Goal: Entertainment & Leisure: Consume media (video, audio)

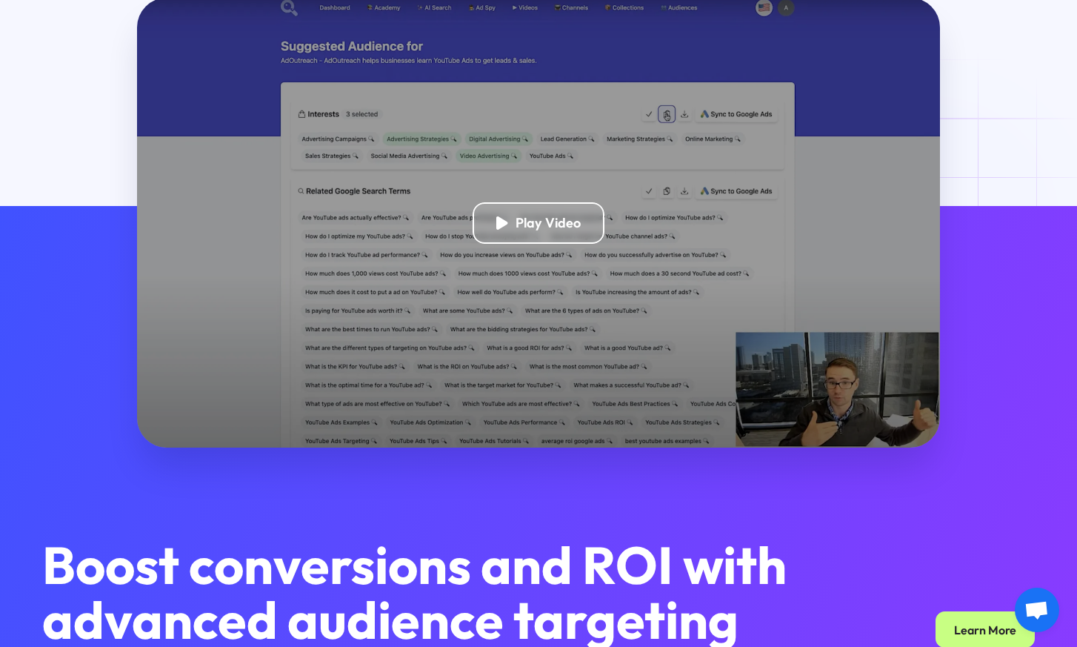
scroll to position [379, 0]
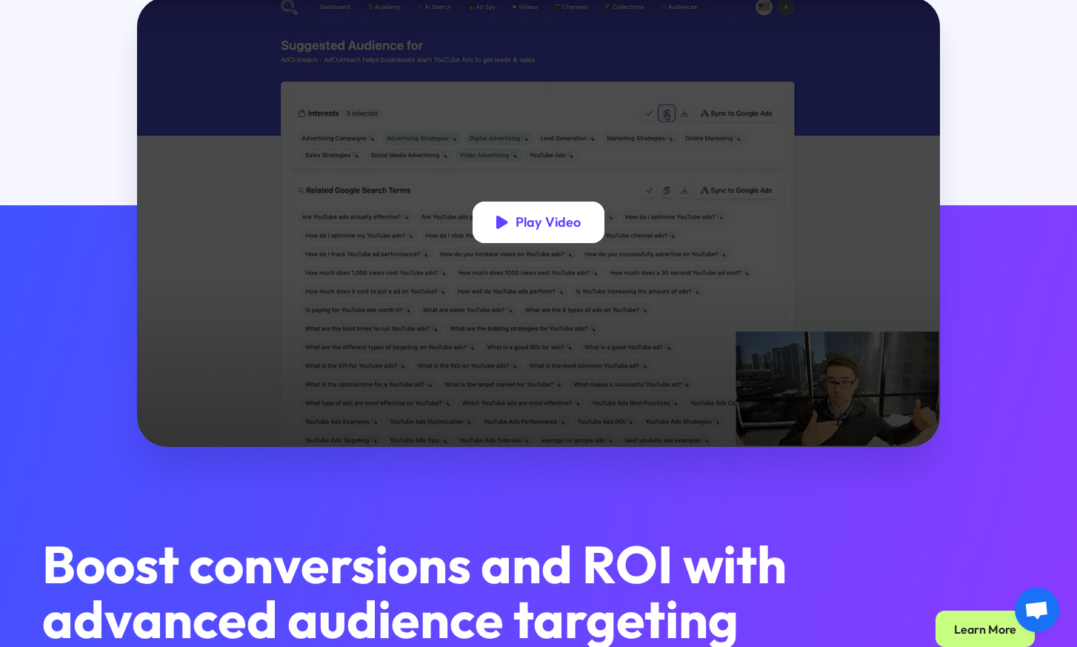
click at [502, 233] on div "Play Video" at bounding box center [539, 222] width 132 height 41
